Goal: Task Accomplishment & Management: Manage account settings

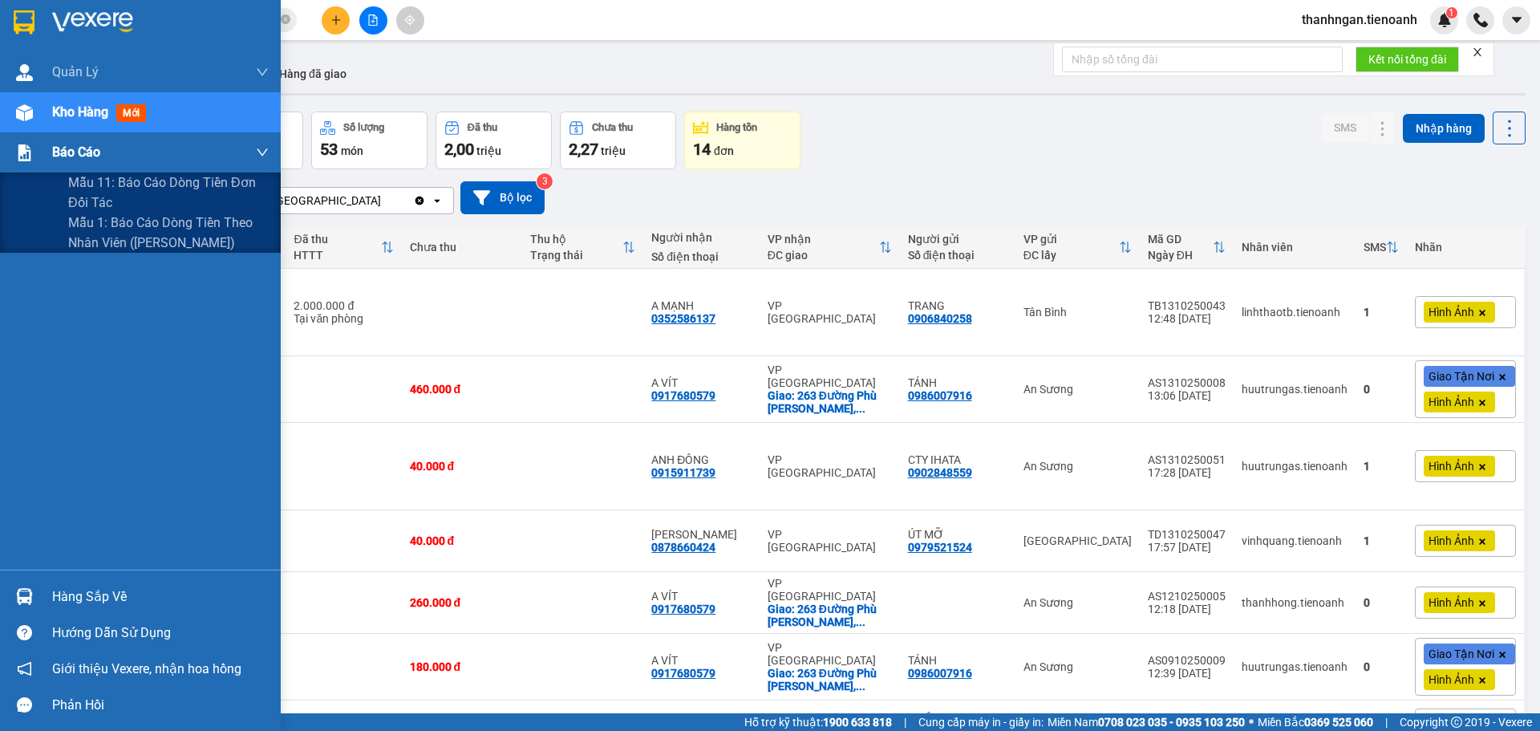
click at [66, 151] on span "Báo cáo" at bounding box center [76, 152] width 48 height 20
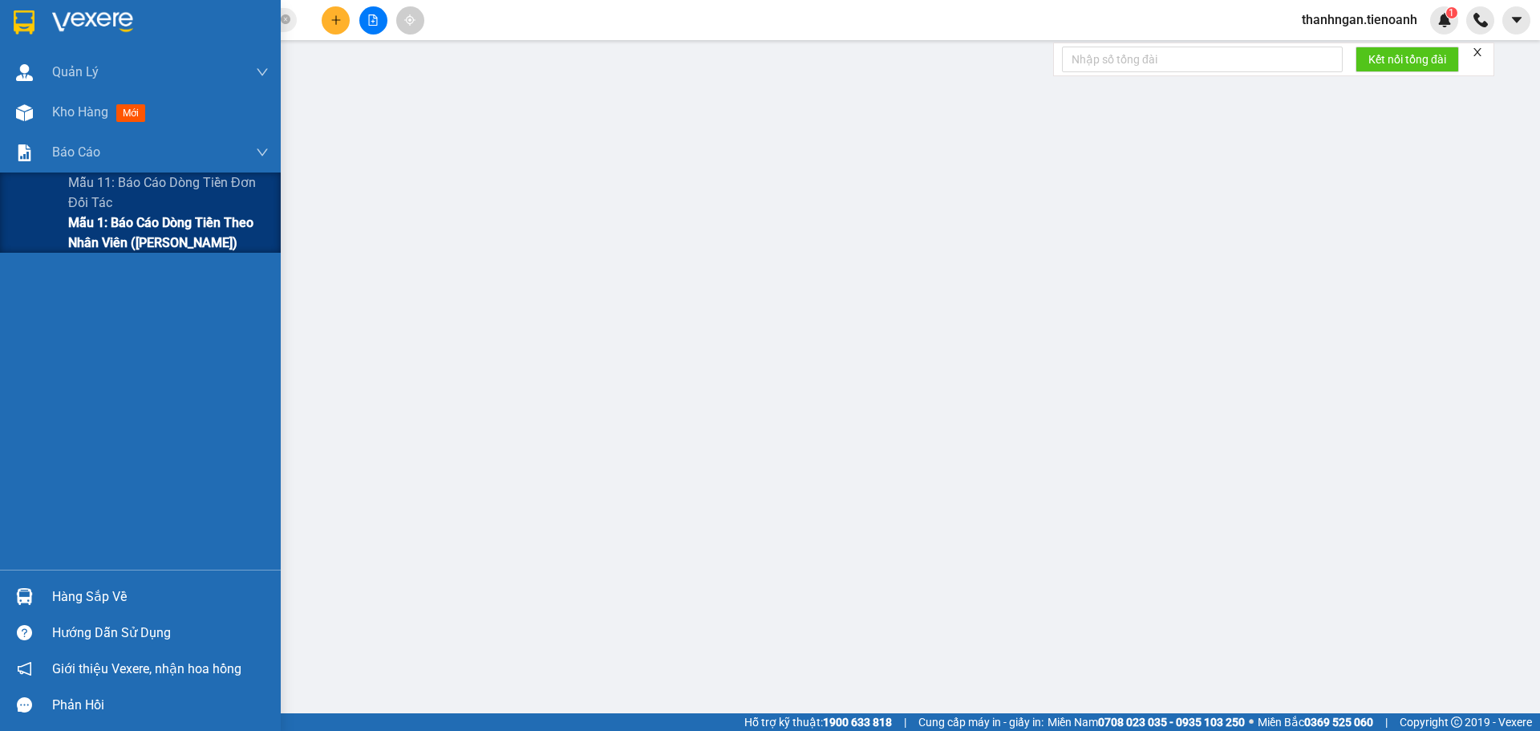
click at [117, 229] on span "Mẫu 1: Báo cáo dòng tiền theo nhân viên ([PERSON_NAME])" at bounding box center [168, 233] width 201 height 40
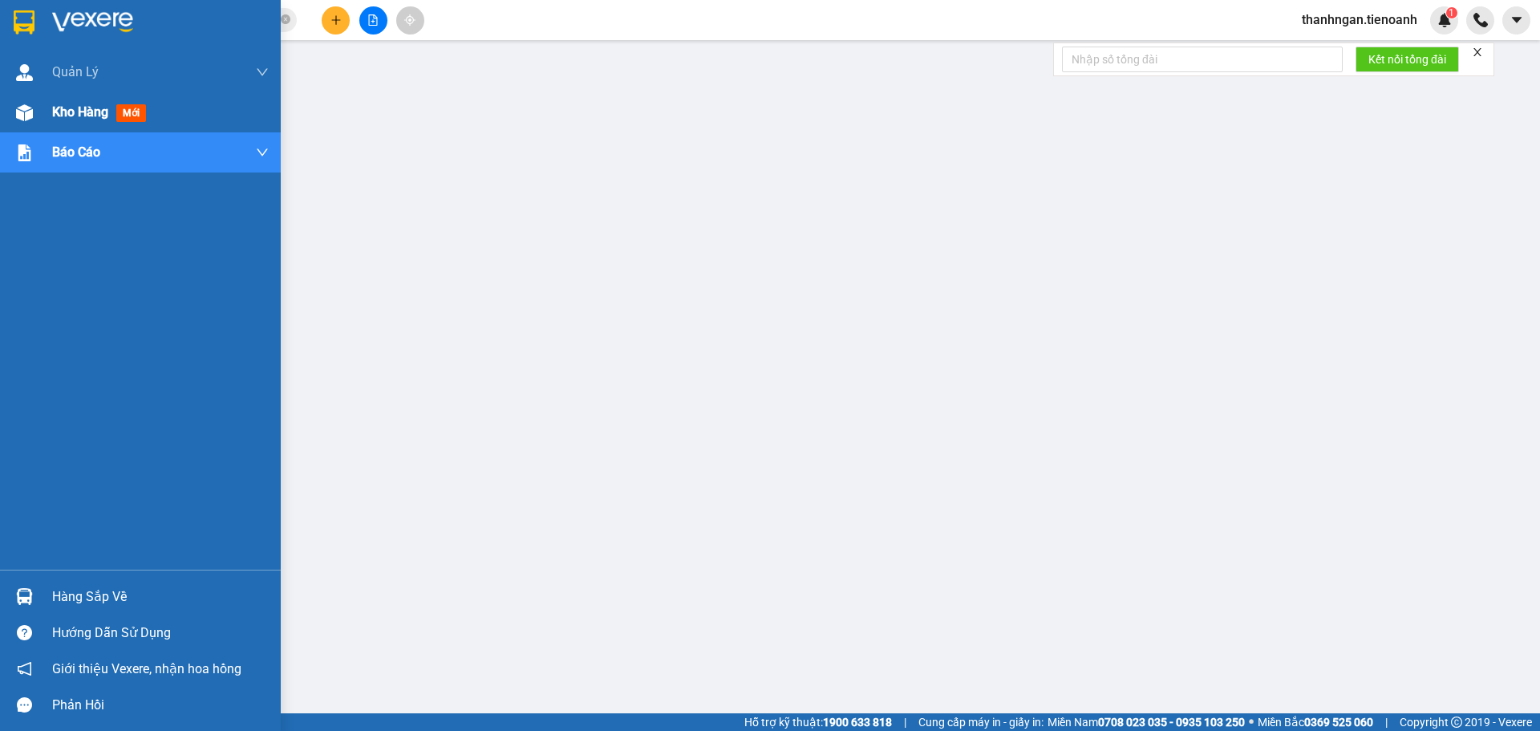
click at [40, 109] on div "Kho hàng mới" at bounding box center [140, 112] width 281 height 40
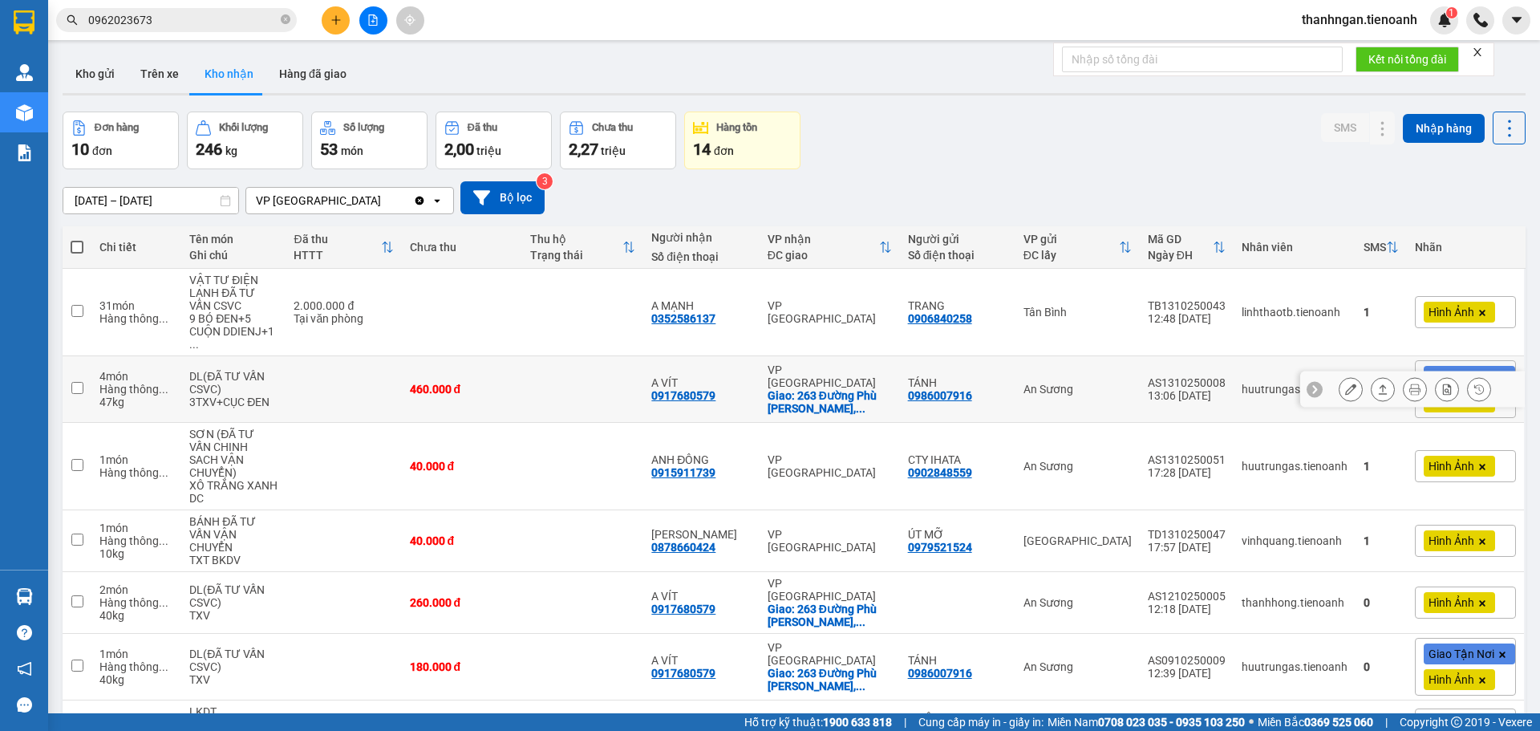
scroll to position [80, 0]
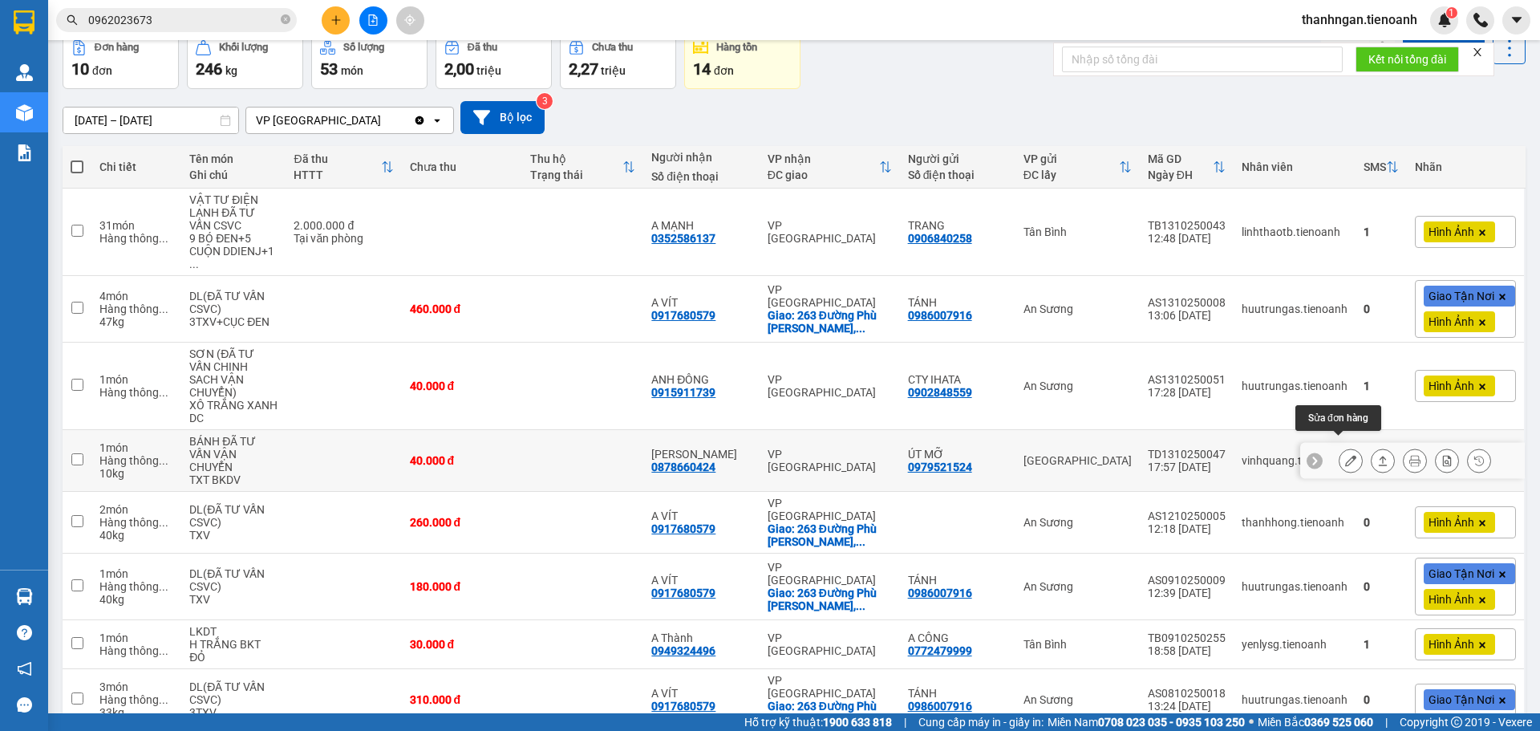
click at [1345, 455] on icon at bounding box center [1350, 460] width 11 height 11
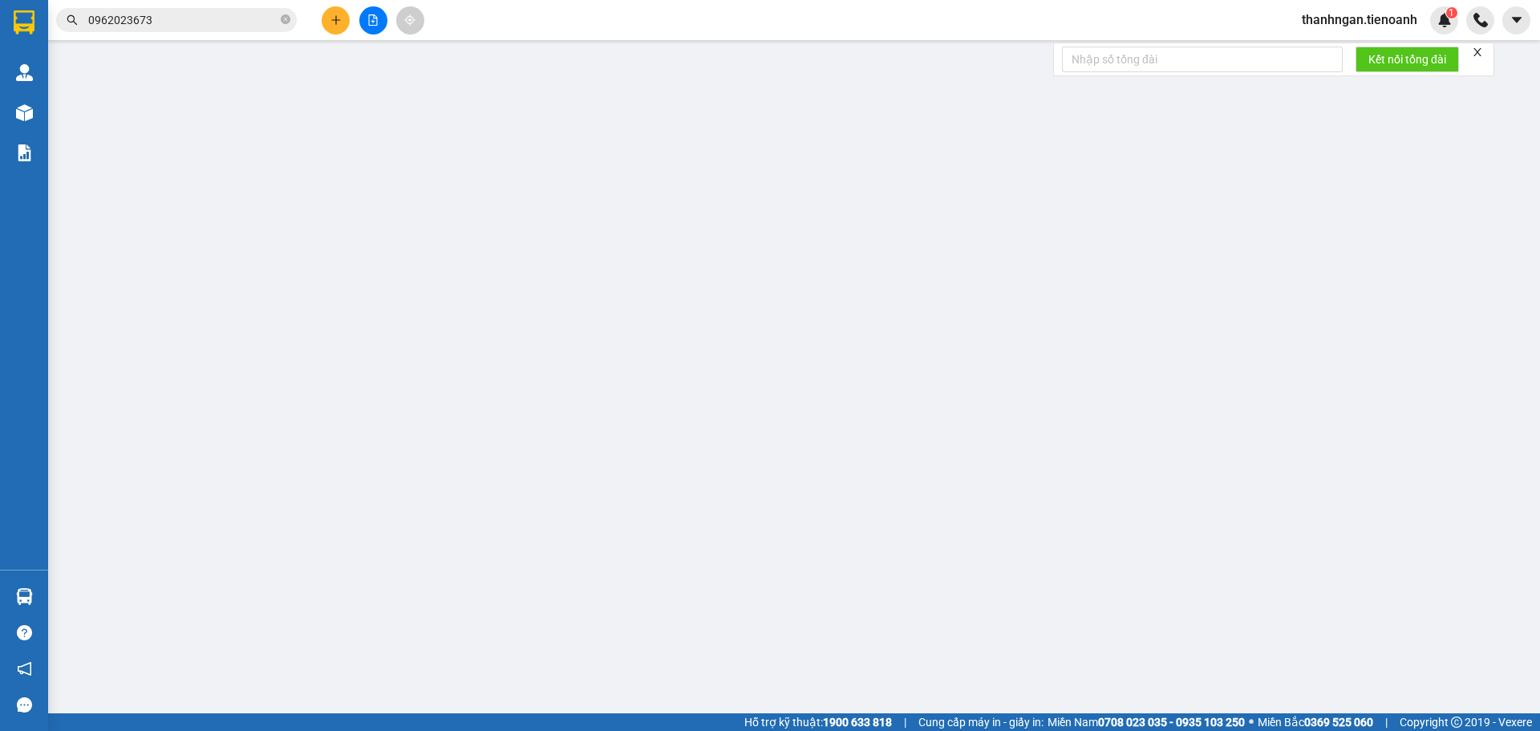
type input "0878660424"
type input "[PERSON_NAME]"
type input "0979521524"
type input "ÚT MỠ"
type input "0"
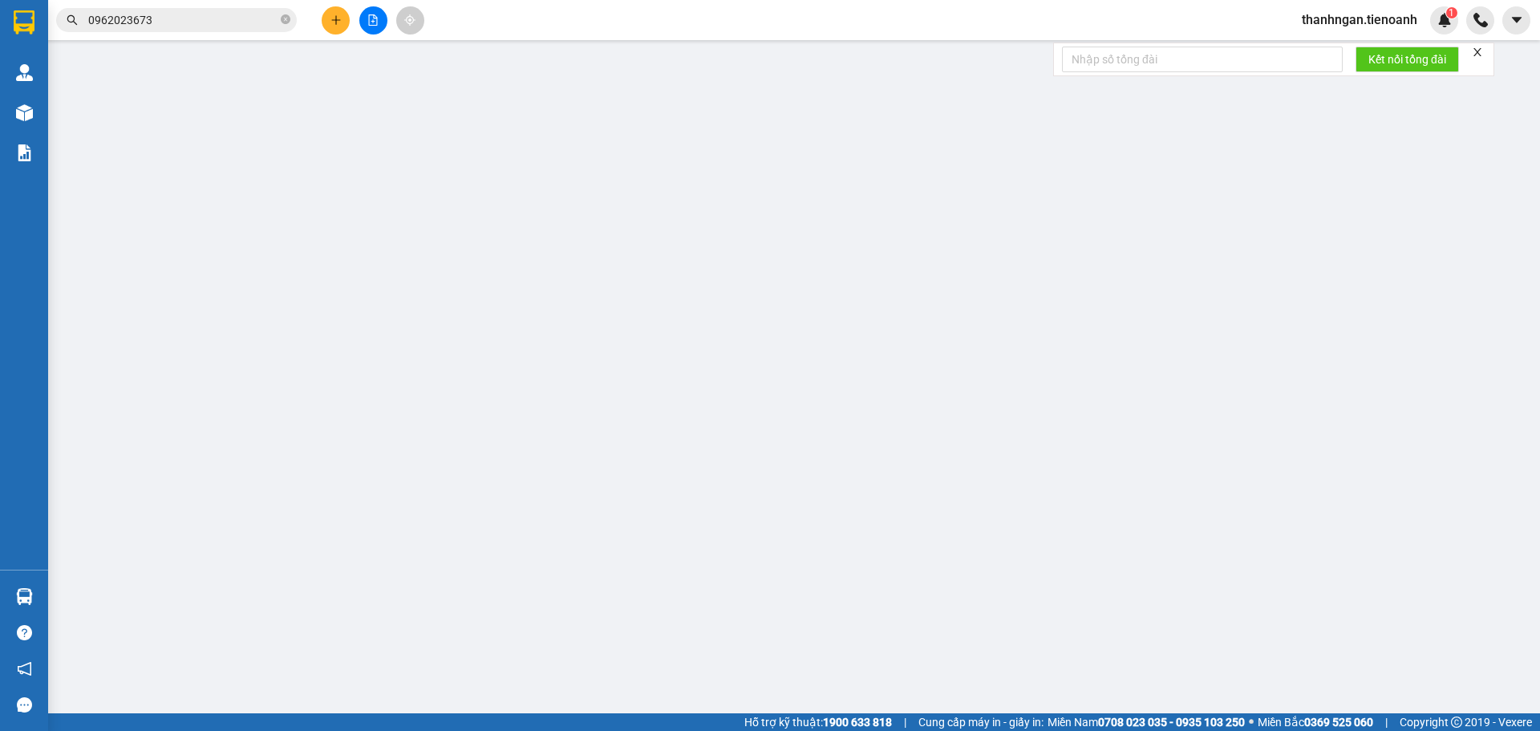
type input "40.000"
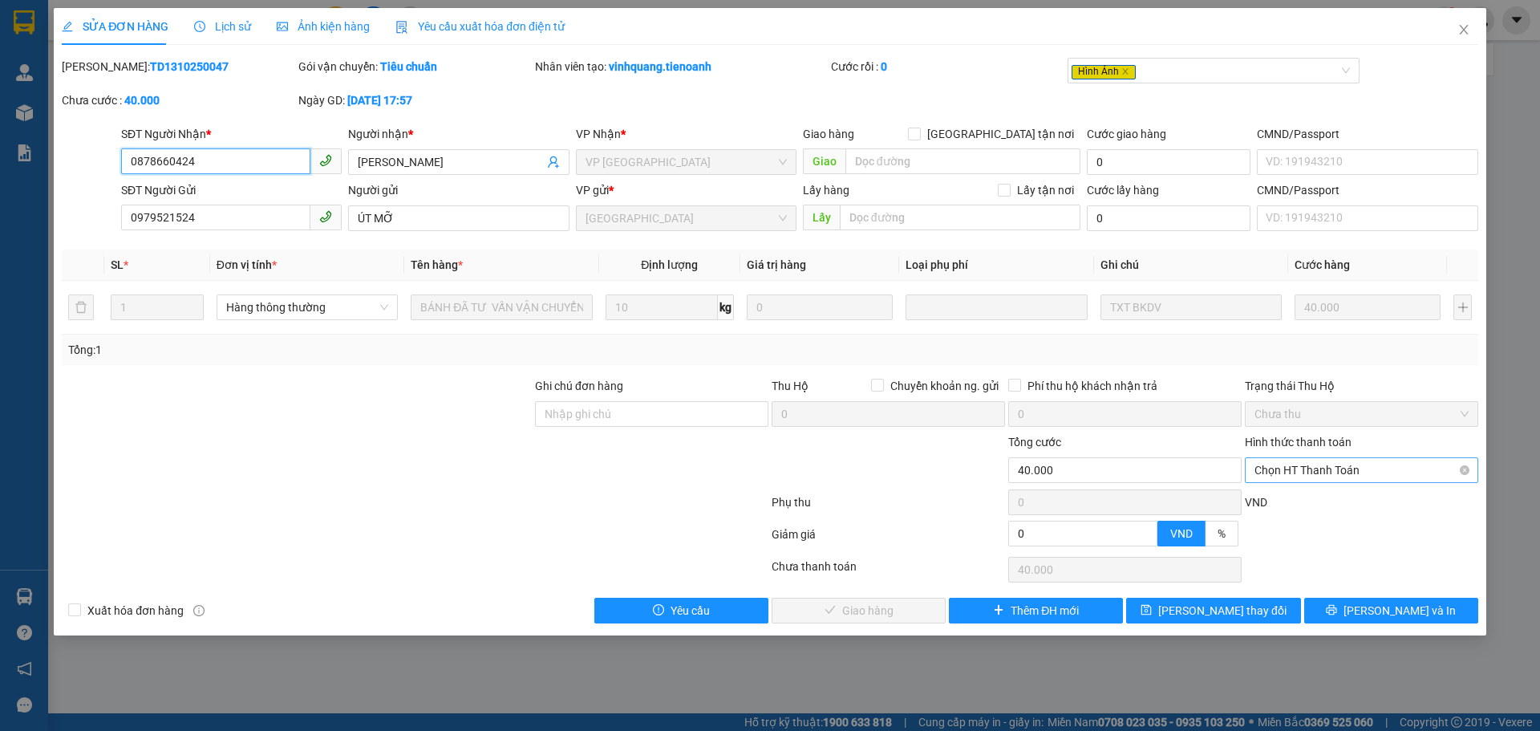
drag, startPoint x: 1325, startPoint y: 471, endPoint x: 1301, endPoint y: 481, distance: 26.2
click at [1325, 469] on span "Chọn HT Thanh Toán" at bounding box center [1361, 470] width 214 height 24
click at [1275, 499] on div "Tại văn phòng" at bounding box center [1361, 502] width 214 height 18
type input "0"
click at [906, 613] on span "[PERSON_NAME] và Giao hàng" at bounding box center [879, 611] width 154 height 18
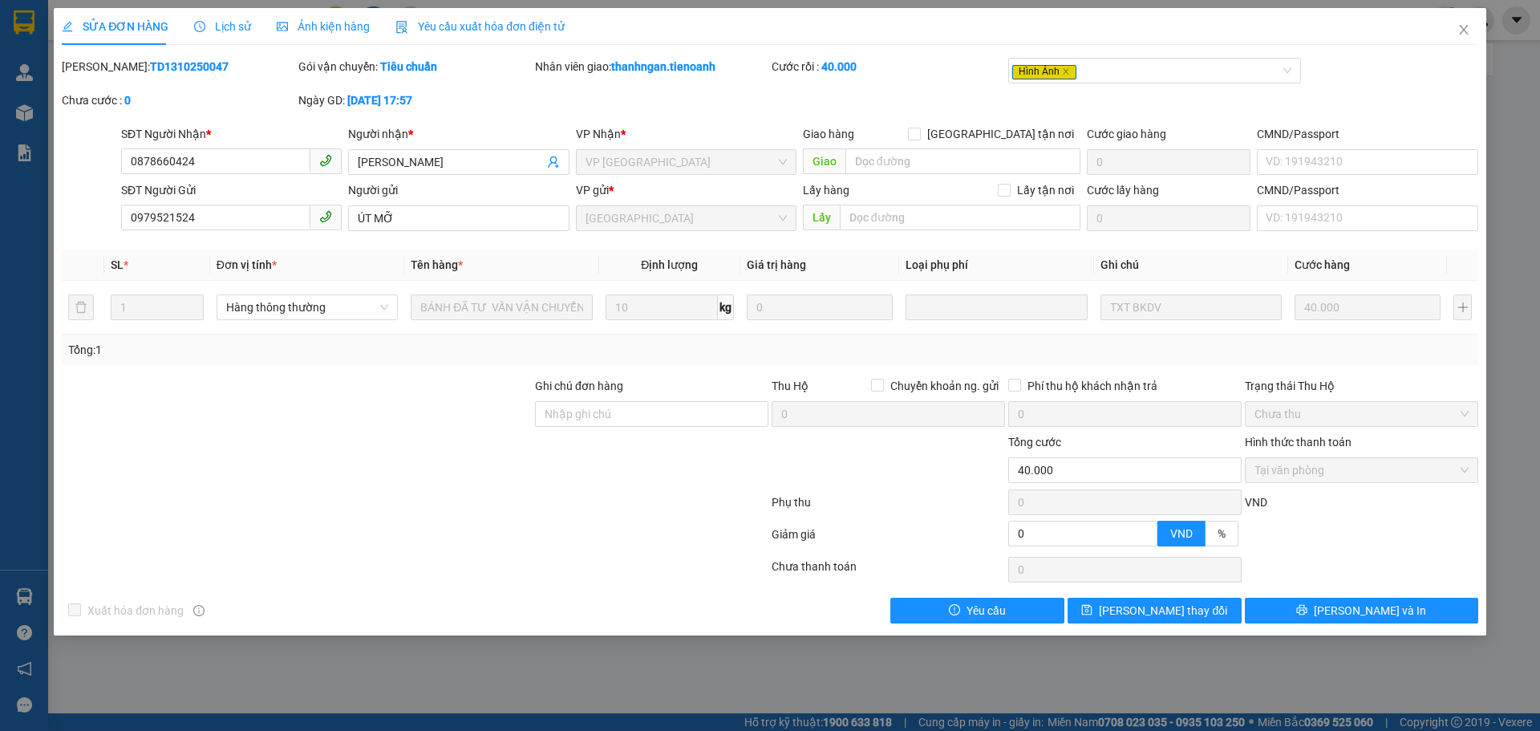
click at [244, 22] on span "Lịch sử" at bounding box center [222, 26] width 57 height 13
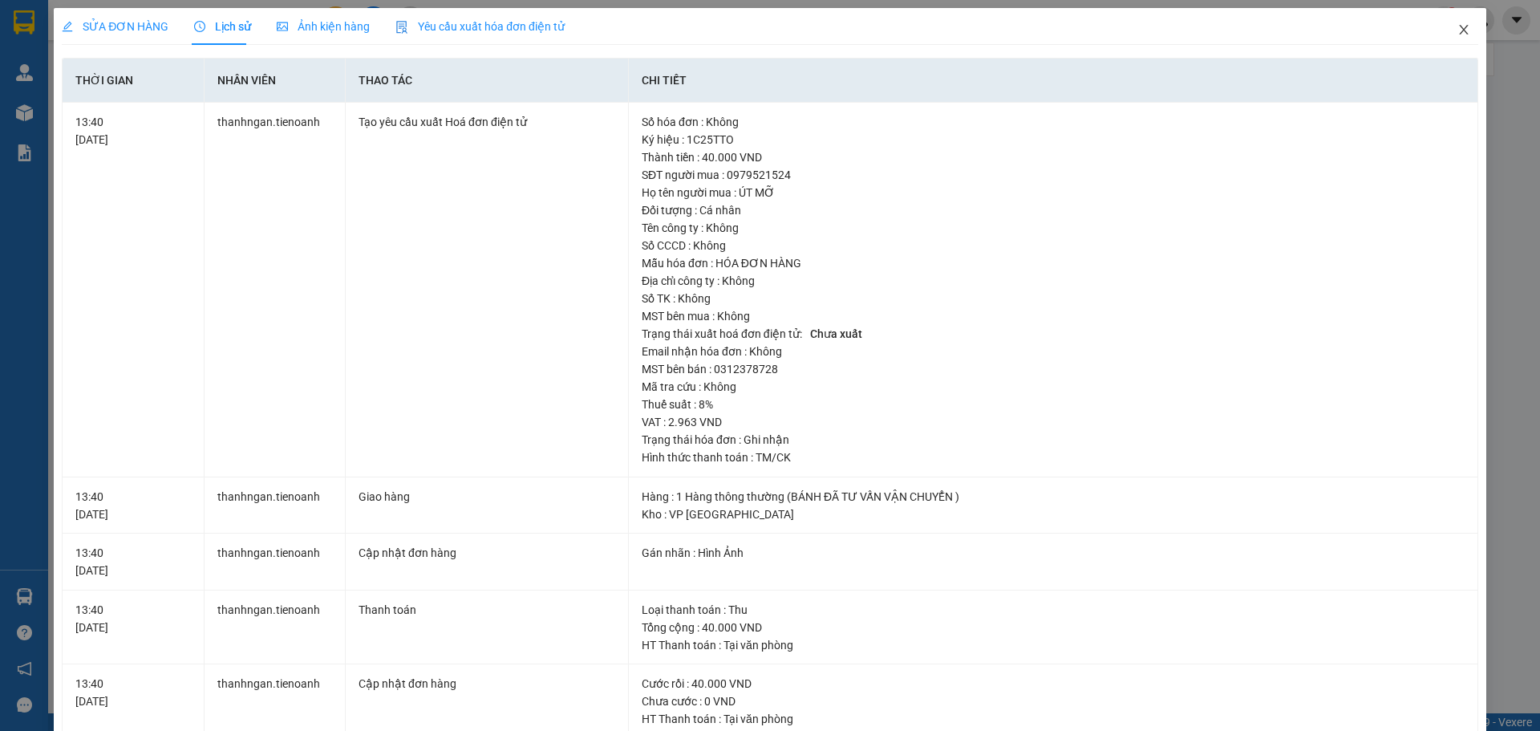
click at [1459, 28] on icon "close" at bounding box center [1463, 30] width 9 height 10
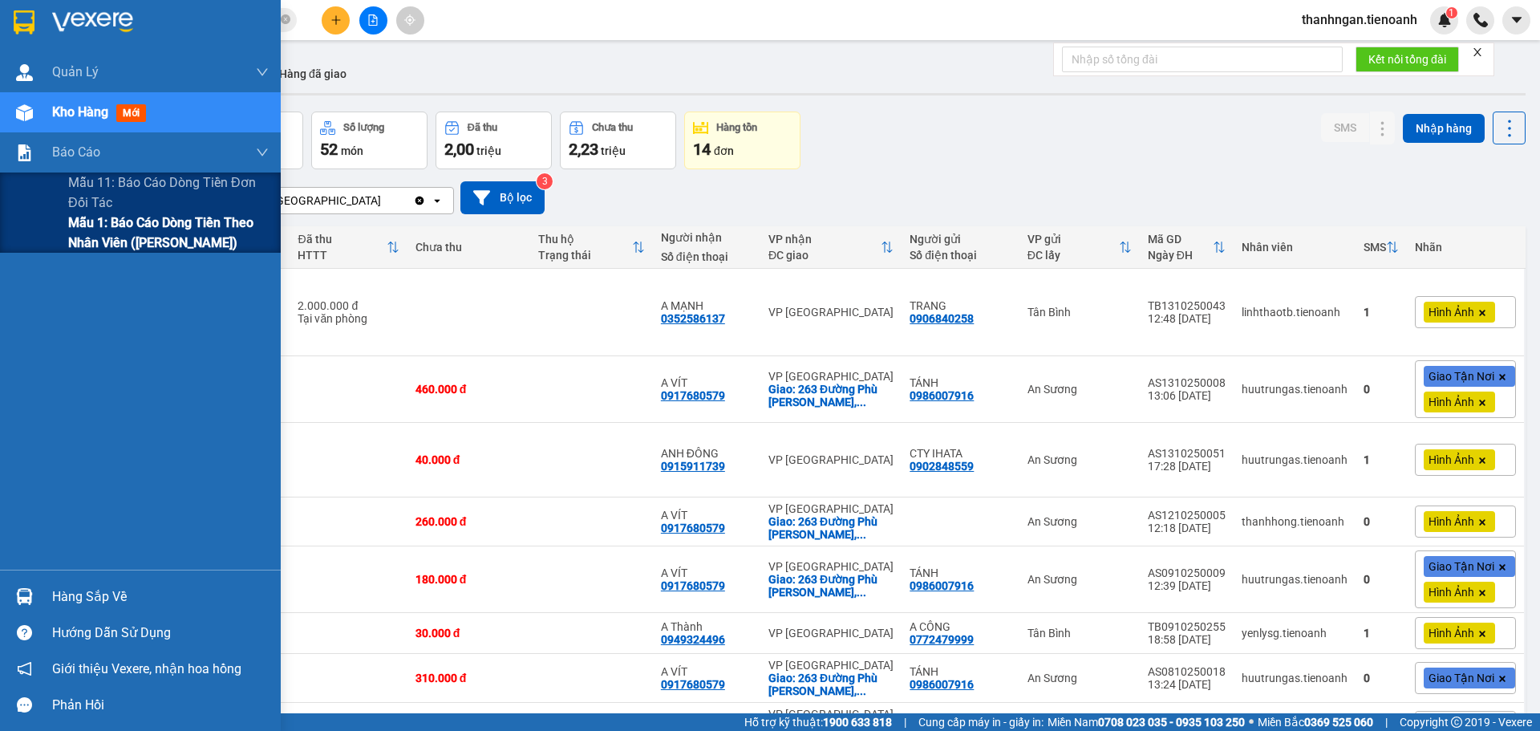
click at [120, 227] on span "Mẫu 1: Báo cáo dòng tiền theo nhân viên ([PERSON_NAME])" at bounding box center [168, 233] width 201 height 40
